Goal: Task Accomplishment & Management: Manage account settings

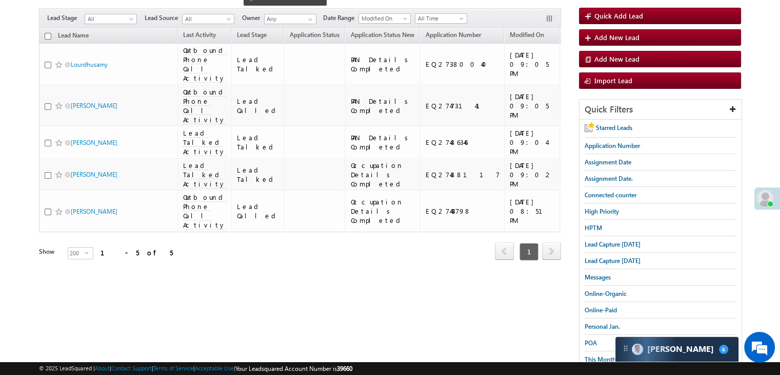
scroll to position [34, 0]
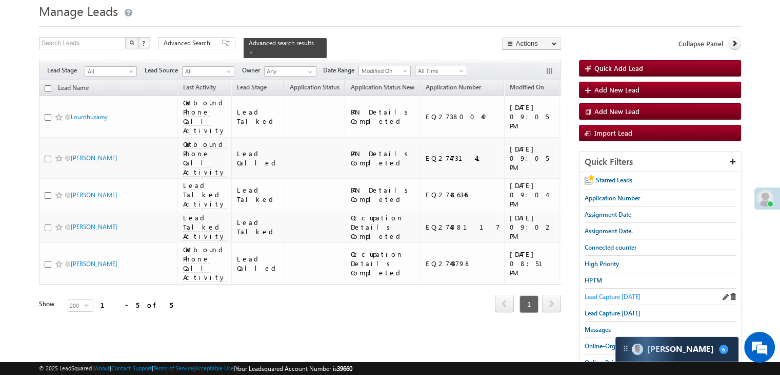
click at [611, 293] on span "Lead Capture [DATE]" at bounding box center [613, 296] width 56 height 8
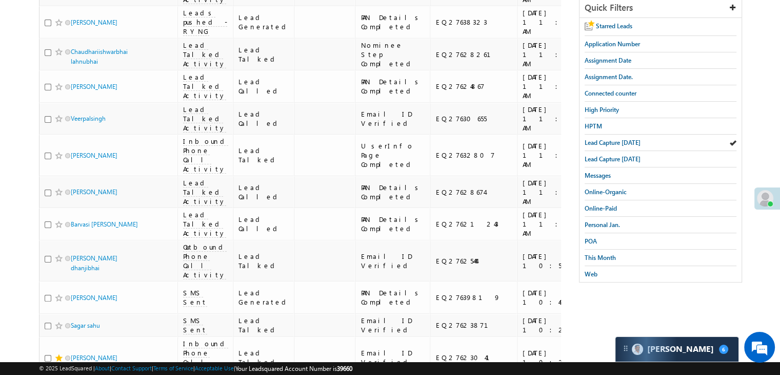
scroll to position [0, 0]
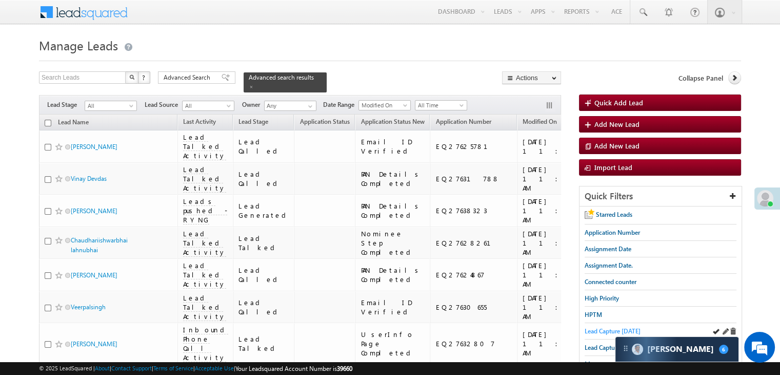
click at [594, 329] on span "Lead Capture [DATE]" at bounding box center [613, 331] width 56 height 8
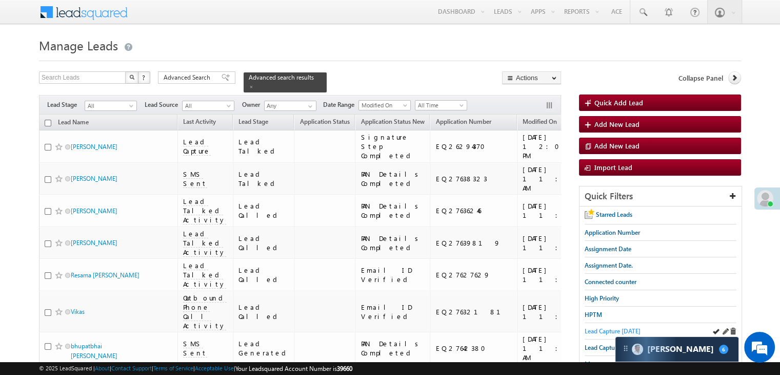
click at [611, 328] on span "Lead Capture [DATE]" at bounding box center [613, 331] width 56 height 8
click at [598, 333] on div "Lead Capture [DATE]" at bounding box center [661, 331] width 152 height 16
click at [609, 327] on span "Lead Capture [DATE]" at bounding box center [613, 331] width 56 height 8
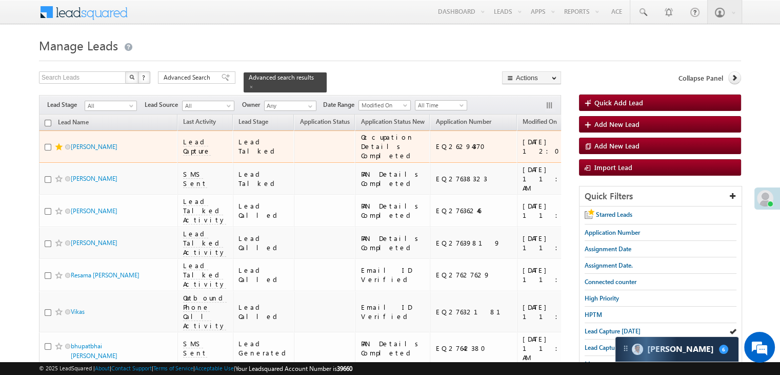
click at [598, 155] on div "[URL][DOMAIN_NAME]" at bounding box center [629, 146] width 63 height 18
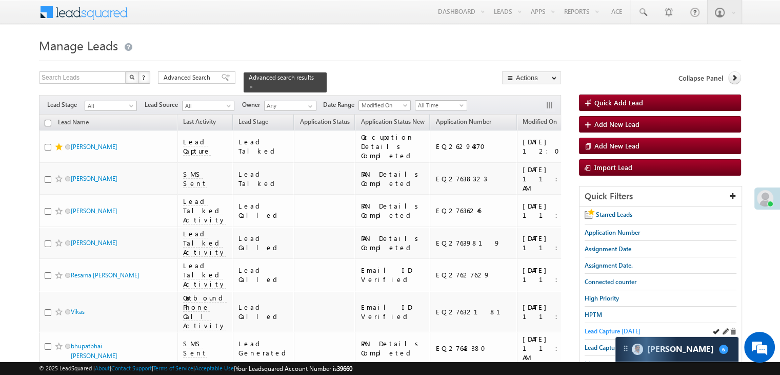
click at [590, 331] on span "Lead Capture [DATE]" at bounding box center [613, 331] width 56 height 8
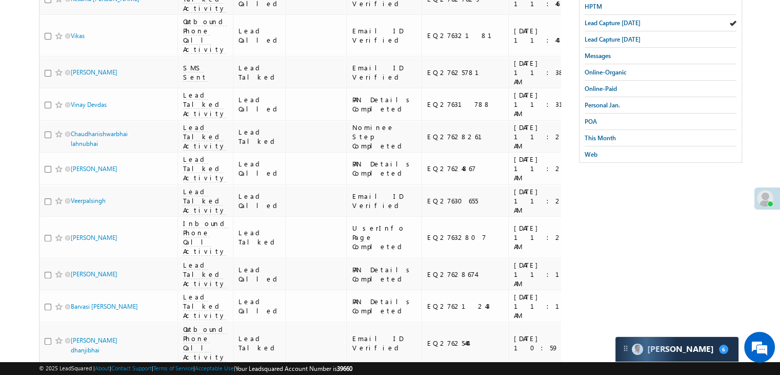
scroll to position [308, 0]
click at [587, 134] on span "This Month" at bounding box center [600, 138] width 31 height 8
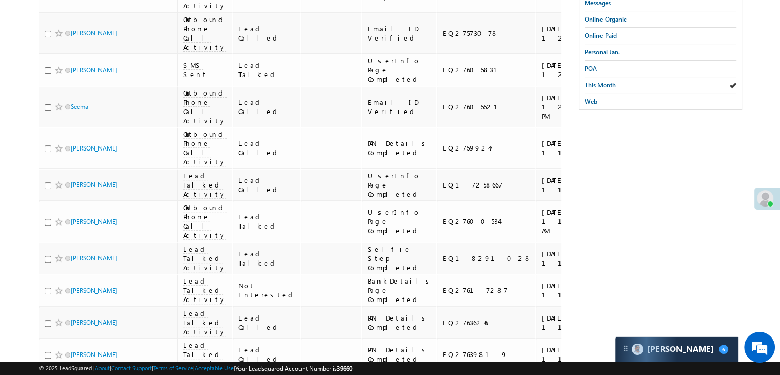
scroll to position [257, 0]
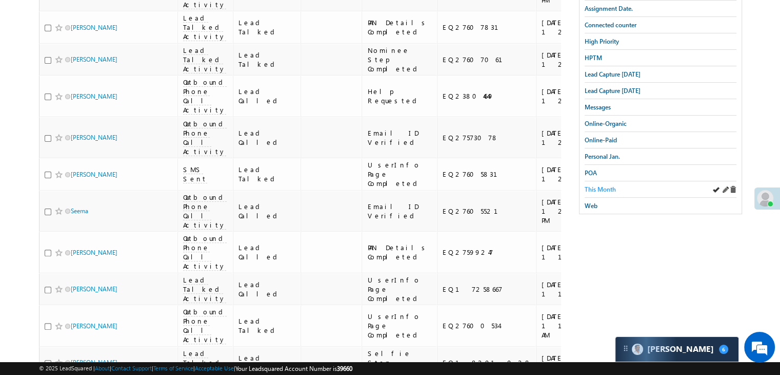
click at [603, 185] on span "This Month" at bounding box center [600, 189] width 31 height 8
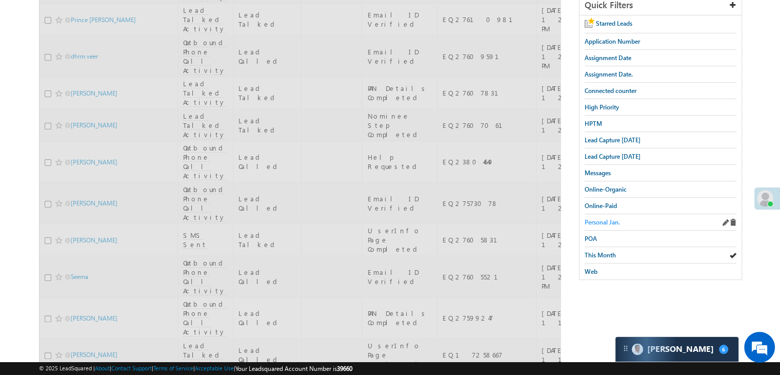
scroll to position [154, 0]
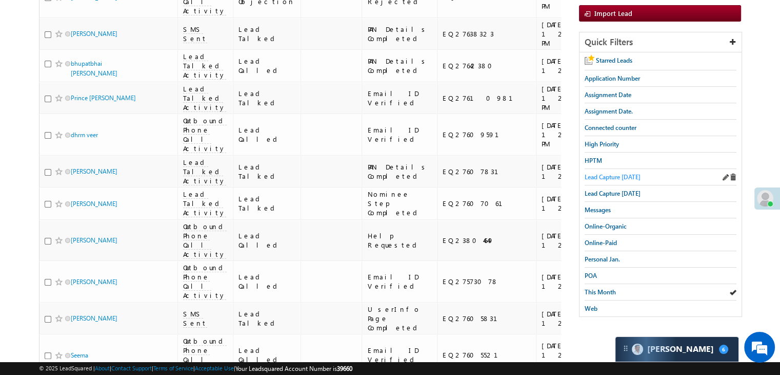
click at [604, 173] on span "Lead Capture [DATE]" at bounding box center [613, 177] width 56 height 8
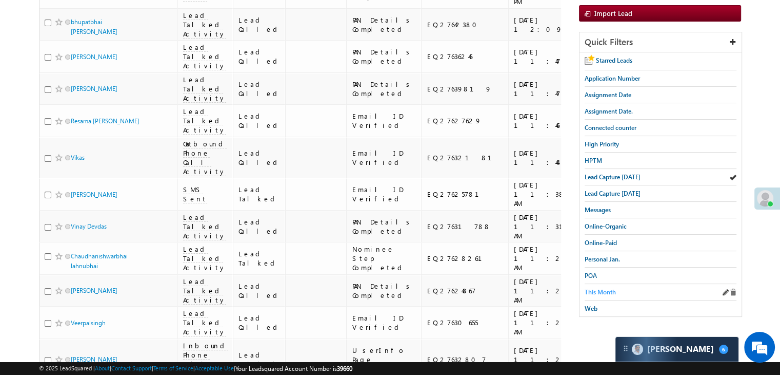
click at [587, 288] on span "This Month" at bounding box center [600, 292] width 31 height 8
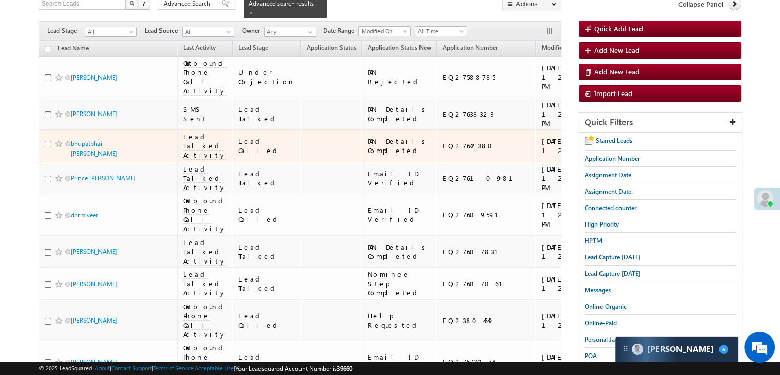
scroll to position [0, 0]
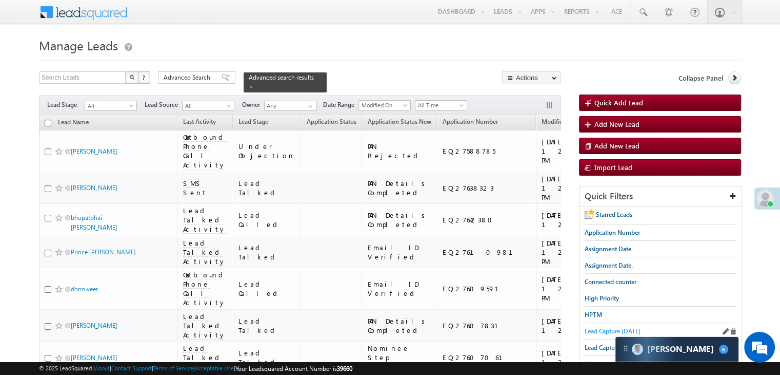
click at [602, 328] on span "Lead Capture [DATE]" at bounding box center [613, 331] width 56 height 8
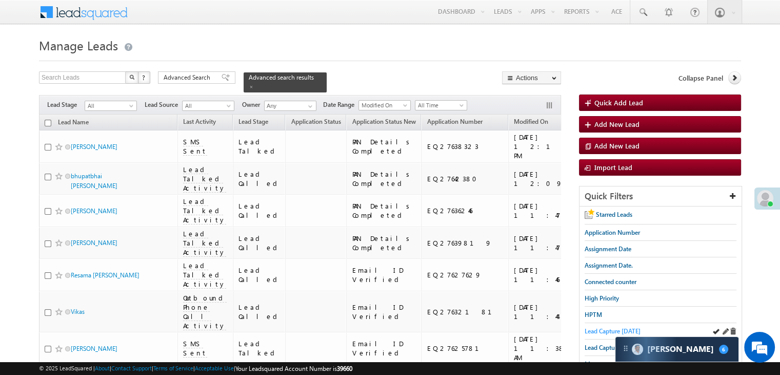
click at [616, 328] on span "Lead Capture [DATE]" at bounding box center [613, 331] width 56 height 8
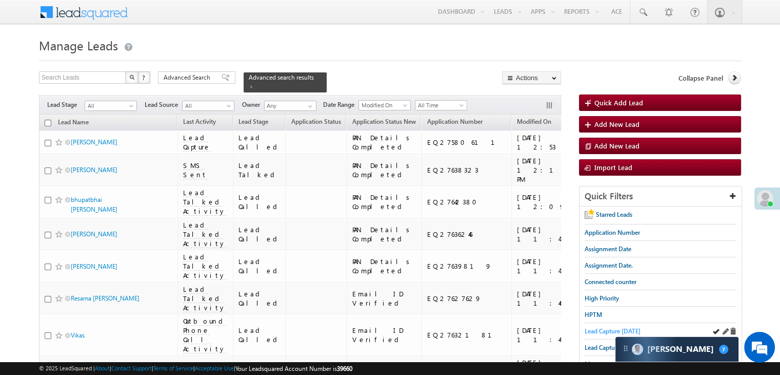
click at [603, 329] on span "Lead Capture [DATE]" at bounding box center [613, 331] width 56 height 8
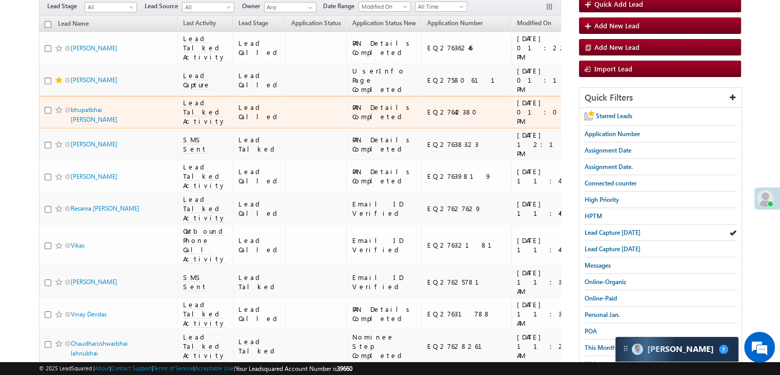
scroll to position [103, 0]
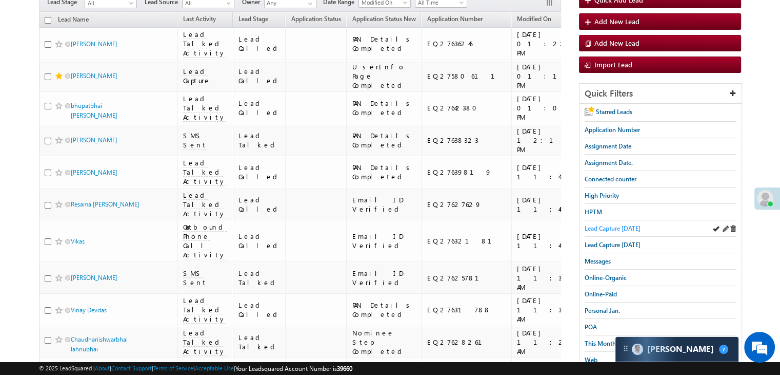
click at [606, 226] on span "Lead Capture [DATE]" at bounding box center [613, 228] width 56 height 8
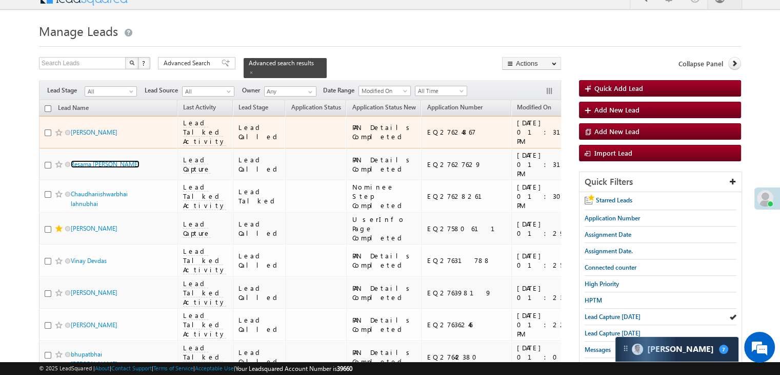
scroll to position [0, 0]
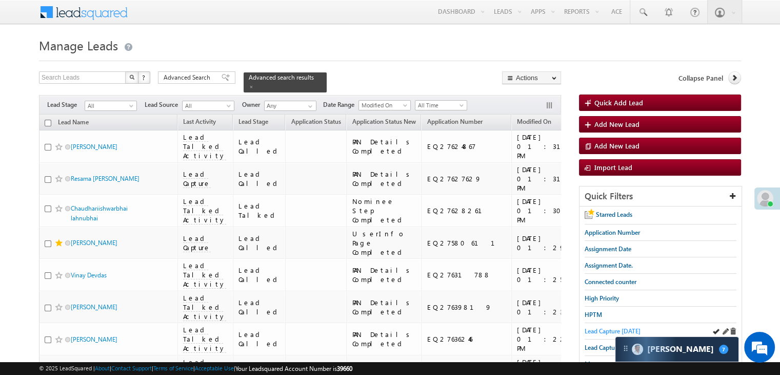
click at [603, 327] on span "Lead Capture [DATE]" at bounding box center [613, 331] width 56 height 8
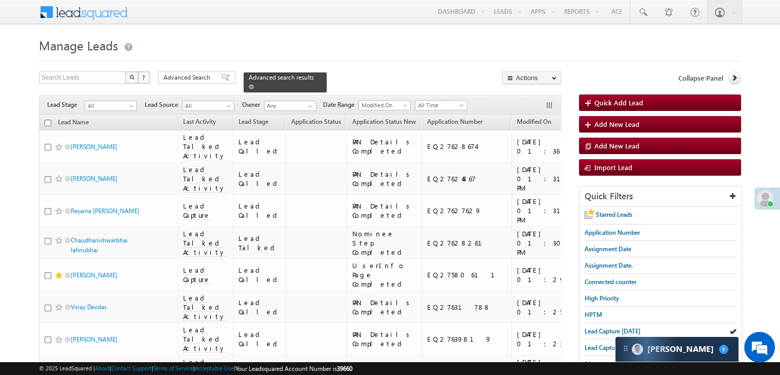
click at [254, 84] on span at bounding box center [251, 86] width 5 height 5
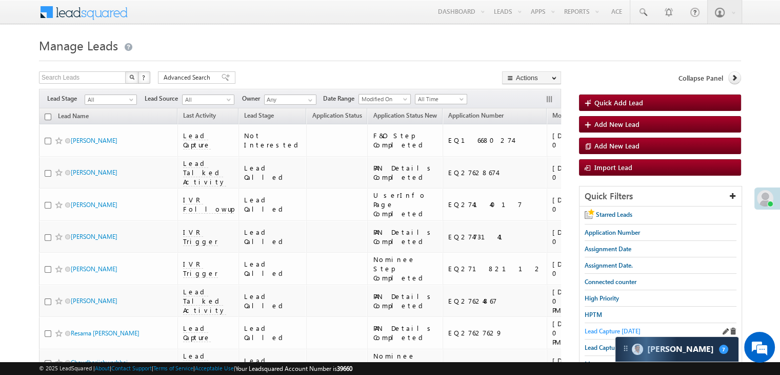
click at [598, 327] on span "Lead Capture [DATE]" at bounding box center [613, 331] width 56 height 8
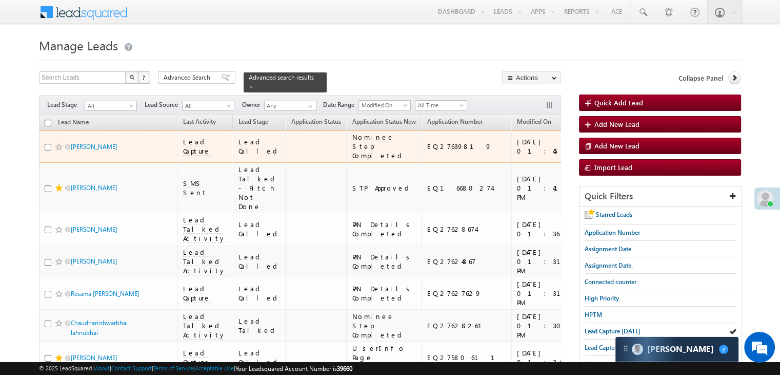
click at [593, 154] on div "[URL][DOMAIN_NAME]" at bounding box center [624, 146] width 63 height 18
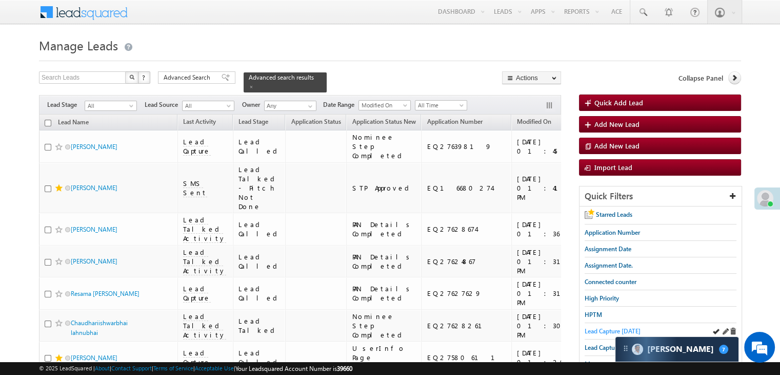
click at [609, 328] on span "Lead Capture [DATE]" at bounding box center [613, 331] width 56 height 8
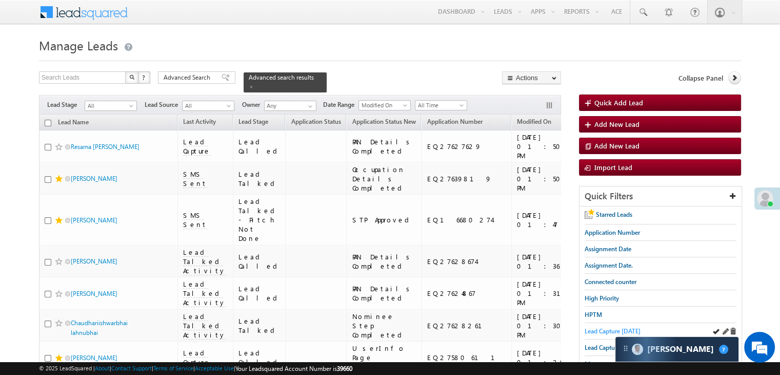
click at [611, 330] on span "Lead Capture [DATE]" at bounding box center [613, 331] width 56 height 8
click at [591, 327] on span "Lead Capture [DATE]" at bounding box center [613, 331] width 56 height 8
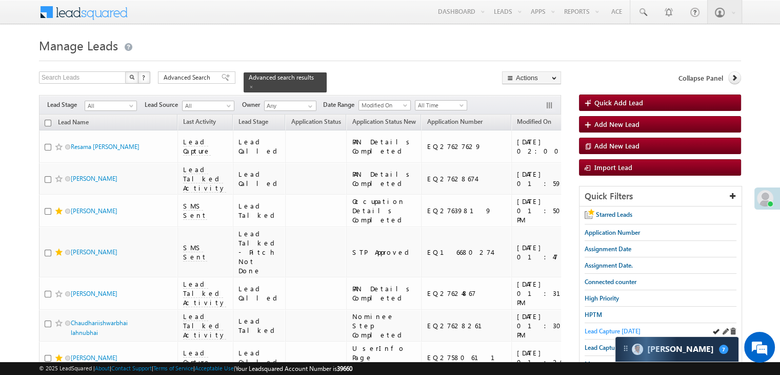
click at [595, 330] on span "Lead Capture [DATE]" at bounding box center [613, 331] width 56 height 8
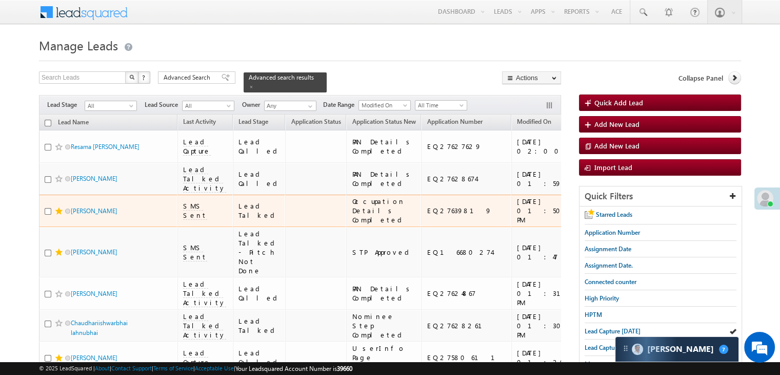
click at [430, 215] on div "EQ27639819" at bounding box center [467, 210] width 80 height 9
copy div "EQ27639819"
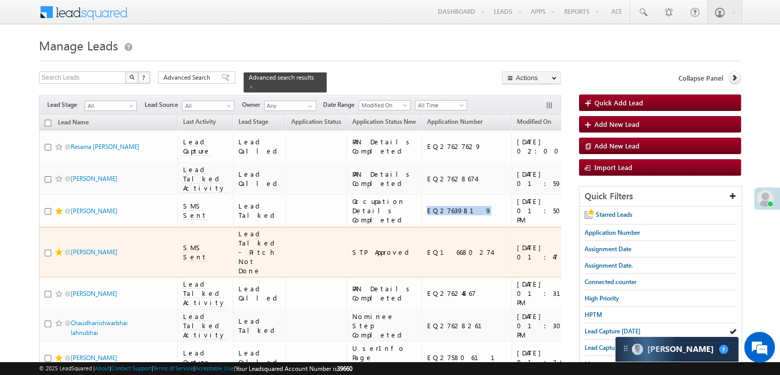
click at [427, 257] on div "EQ16680274" at bounding box center [467, 251] width 80 height 9
copy div "EQ16680274"
